Goal: Find specific page/section: Find specific page/section

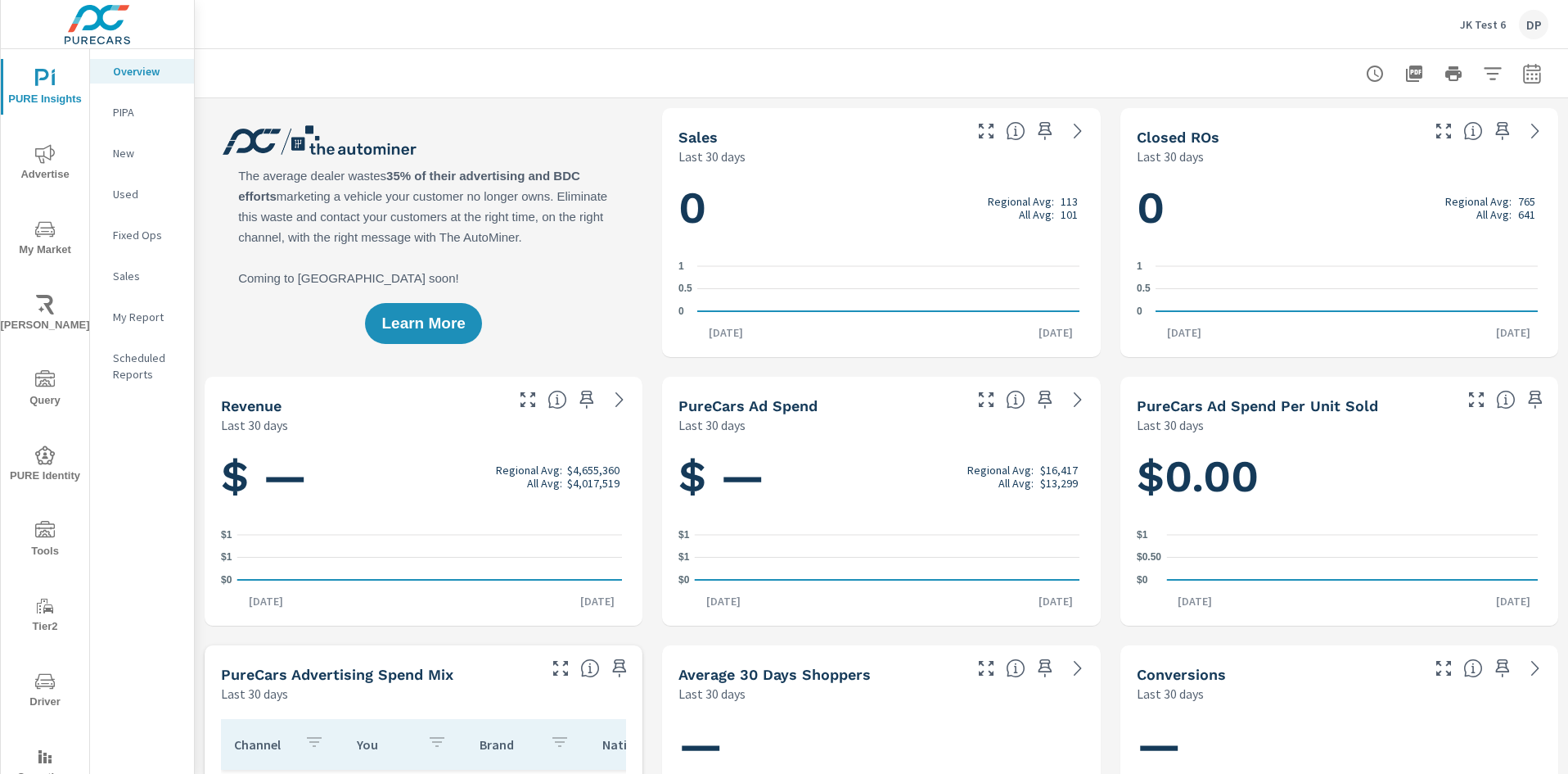
scroll to position [1, 0]
click at [43, 760] on rect "nav menu" at bounding box center [44, 759] width 3 height 7
